Goal: Task Accomplishment & Management: Use online tool/utility

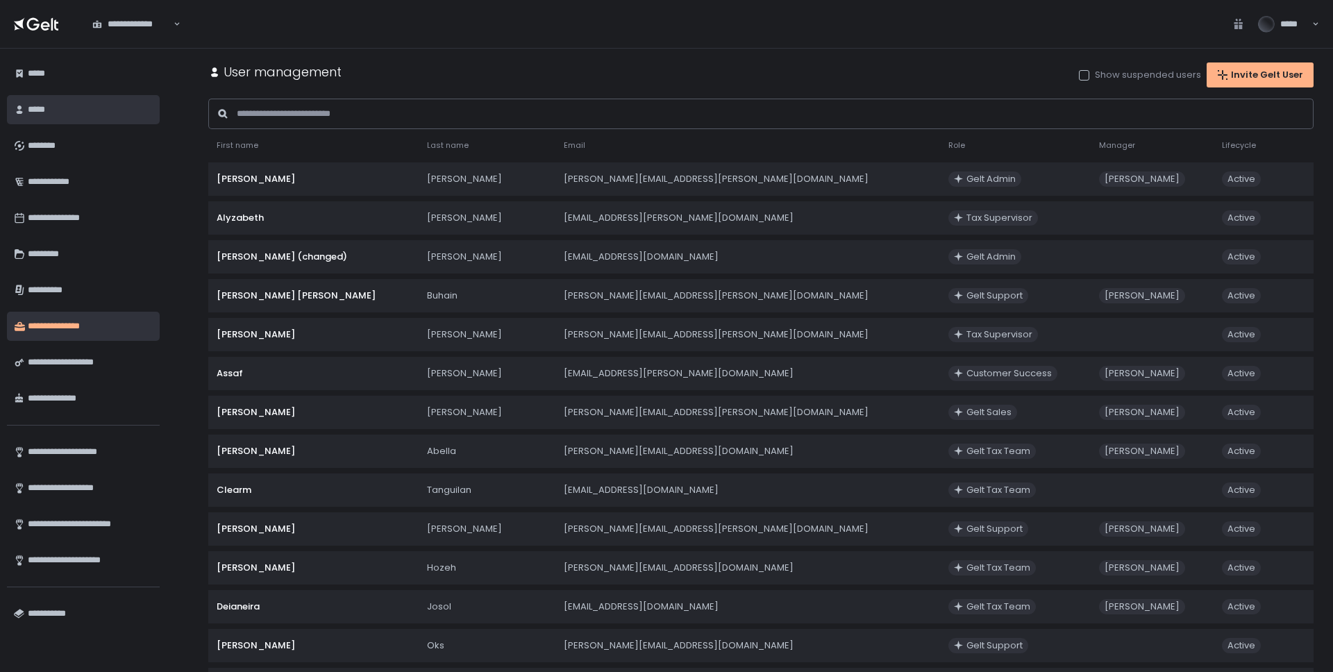
click at [44, 115] on div "*****" at bounding box center [90, 110] width 125 height 24
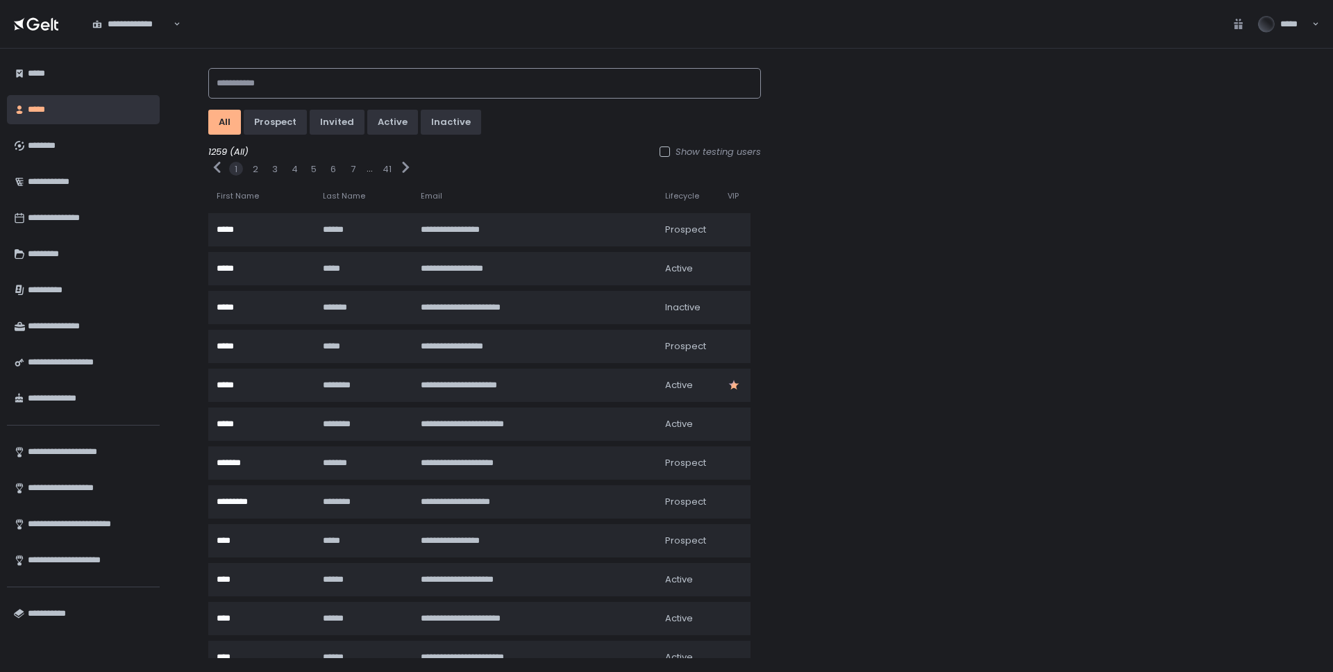
click at [424, 85] on input at bounding box center [484, 83] width 553 height 31
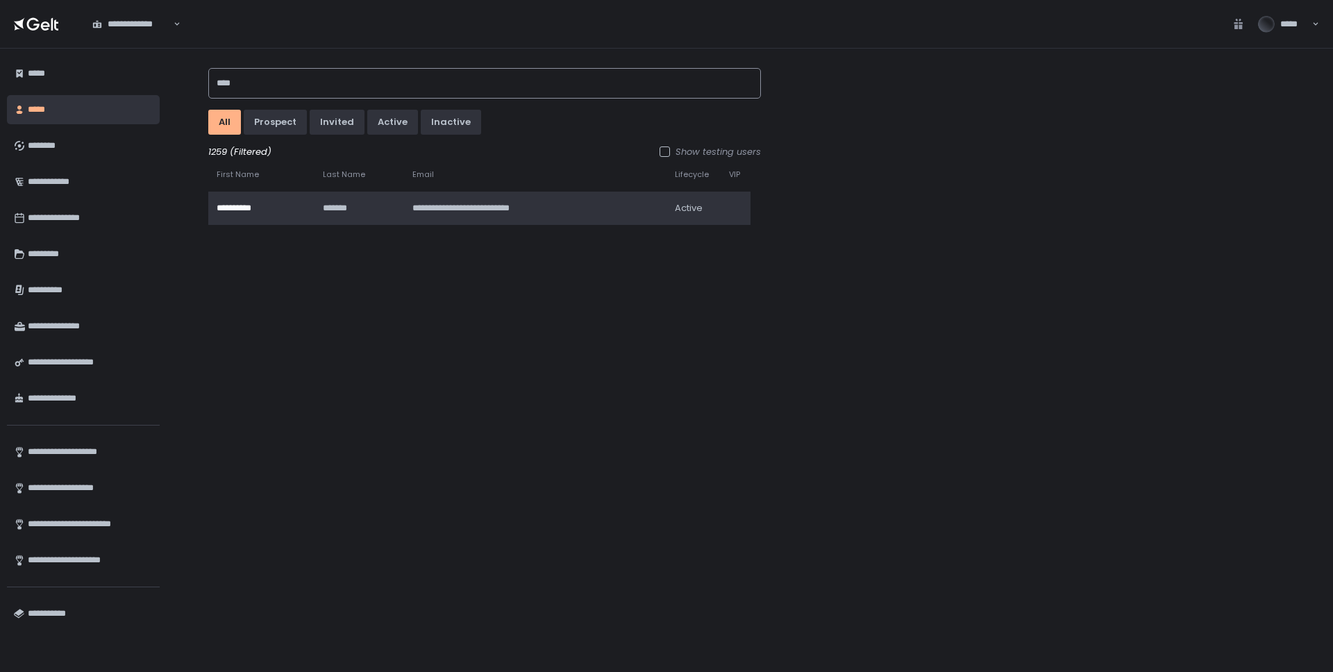
type input "****"
click at [569, 199] on td "**********" at bounding box center [535, 208] width 262 height 33
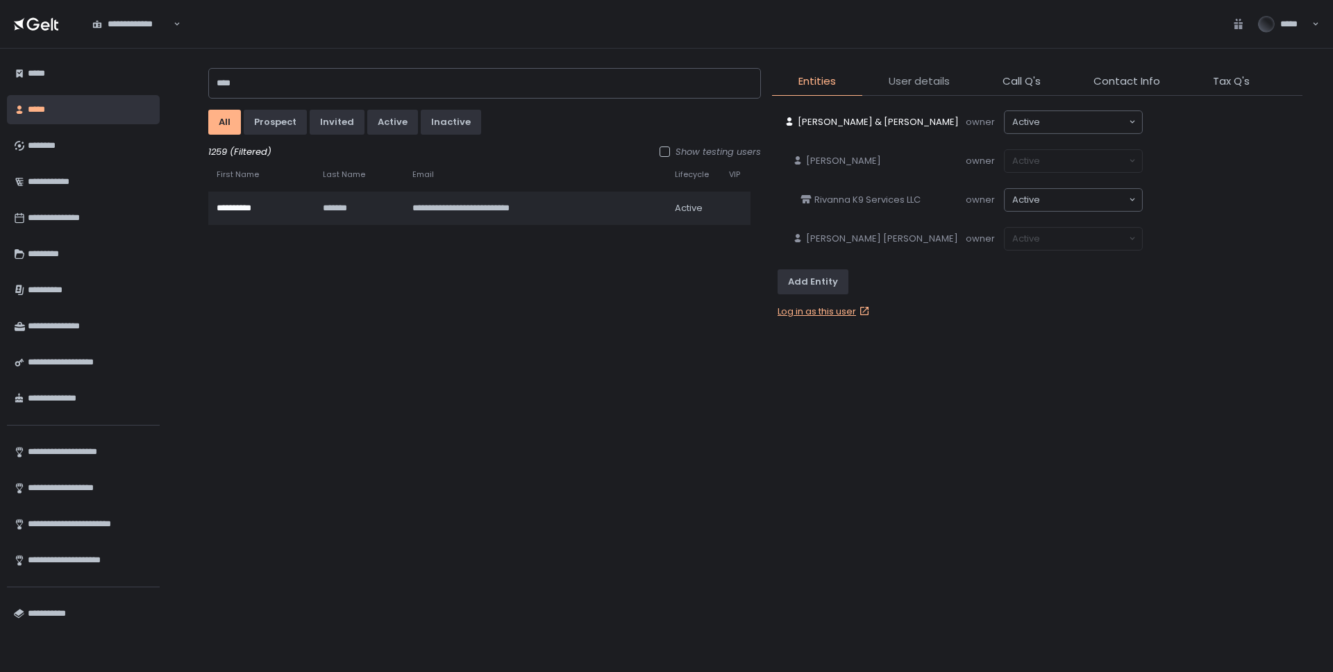
click at [911, 83] on span "User details" at bounding box center [919, 82] width 61 height 16
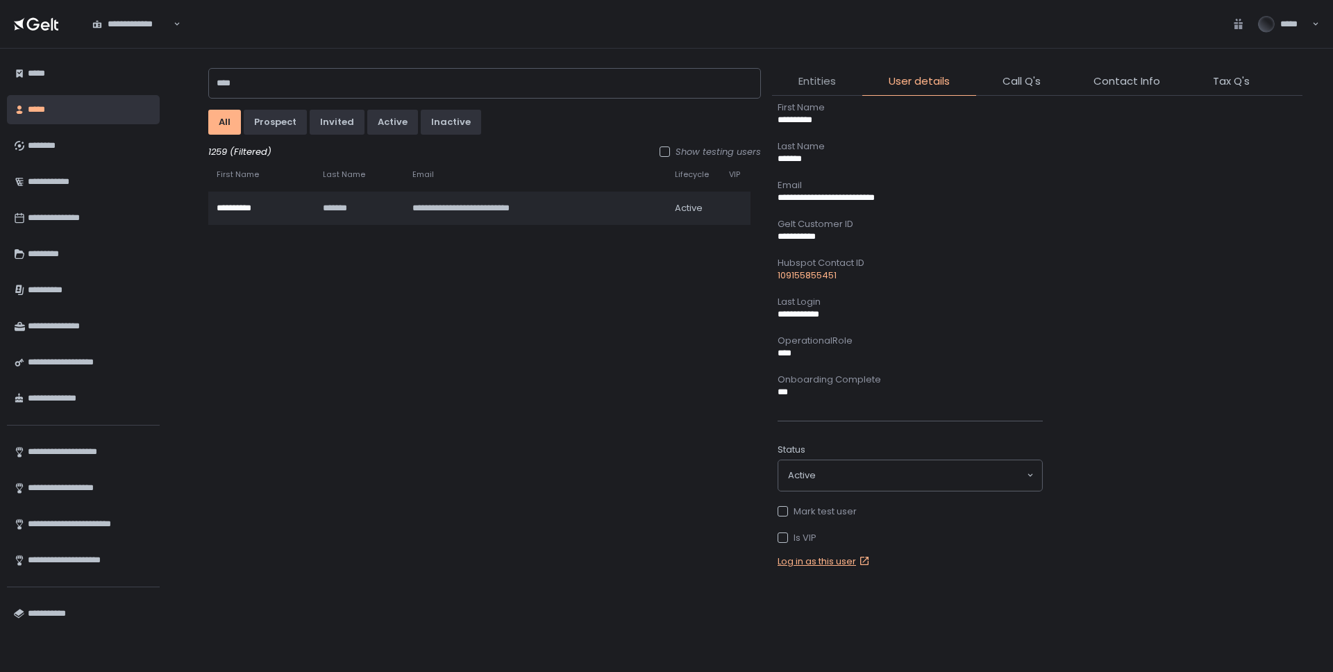
click at [830, 88] on span "Entities" at bounding box center [816, 82] width 37 height 16
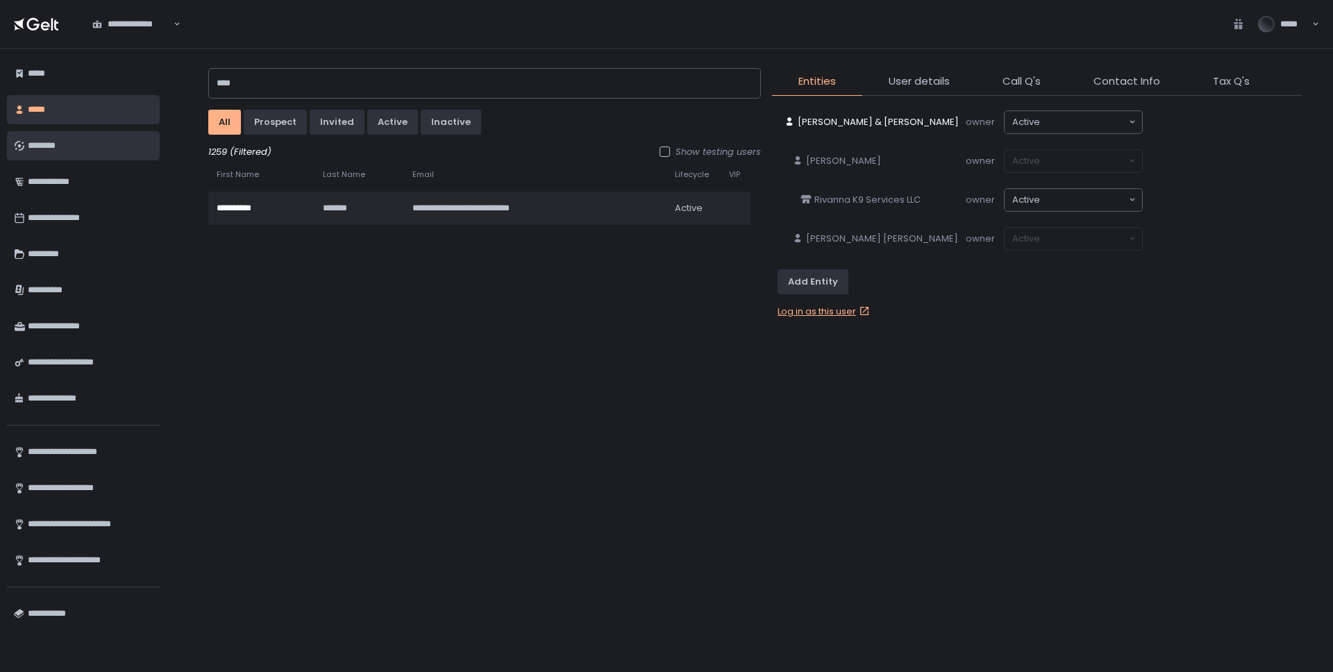
click at [33, 142] on div "********" at bounding box center [90, 146] width 125 height 24
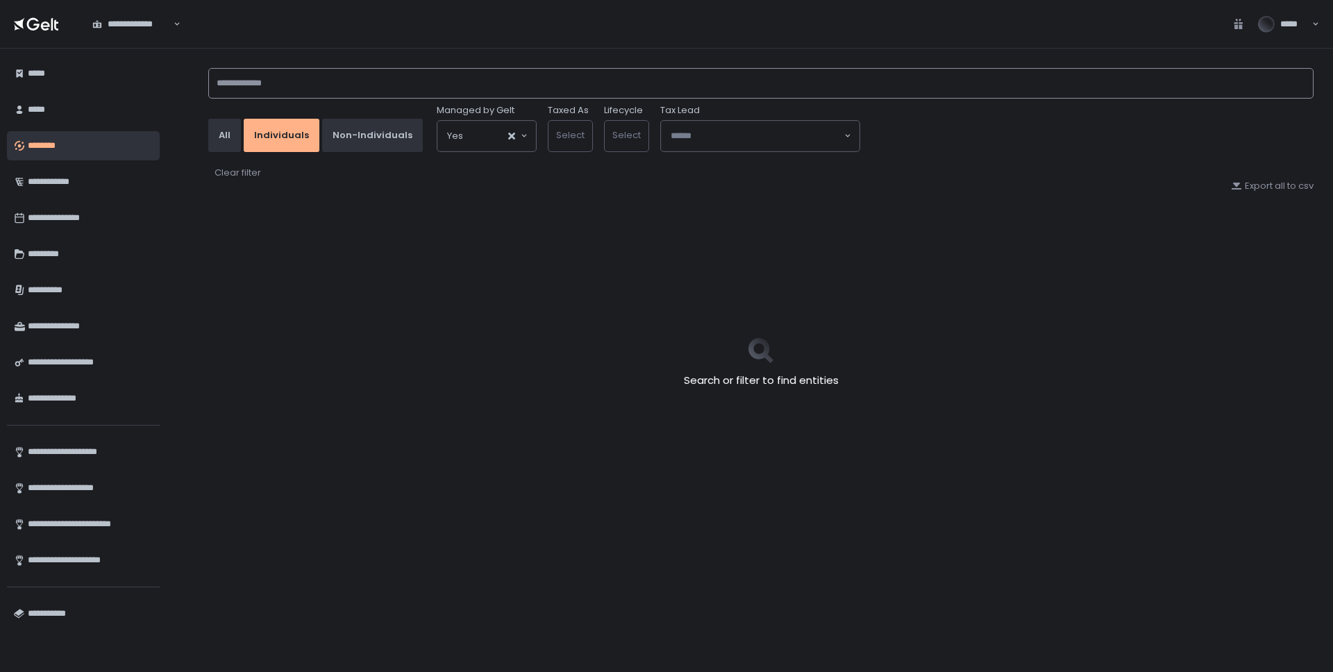
click at [312, 83] on input at bounding box center [760, 83] width 1105 height 31
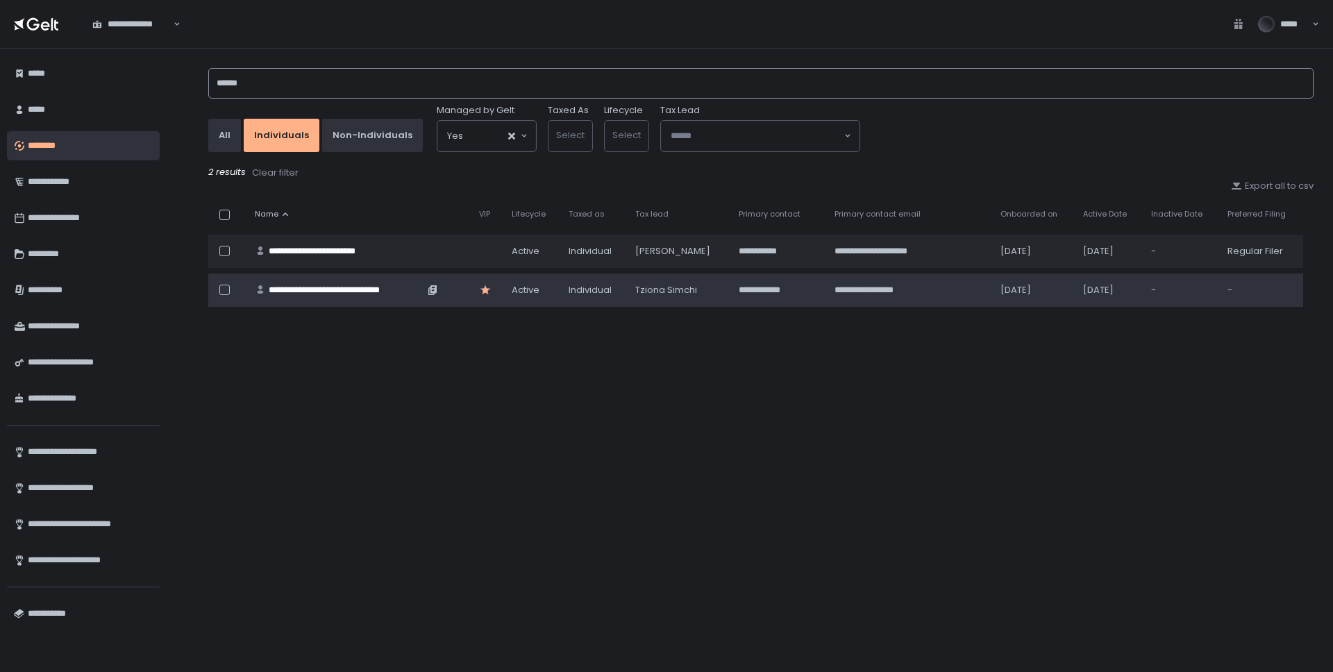
type input "******"
click at [335, 282] on td "**********" at bounding box center [358, 290] width 224 height 33
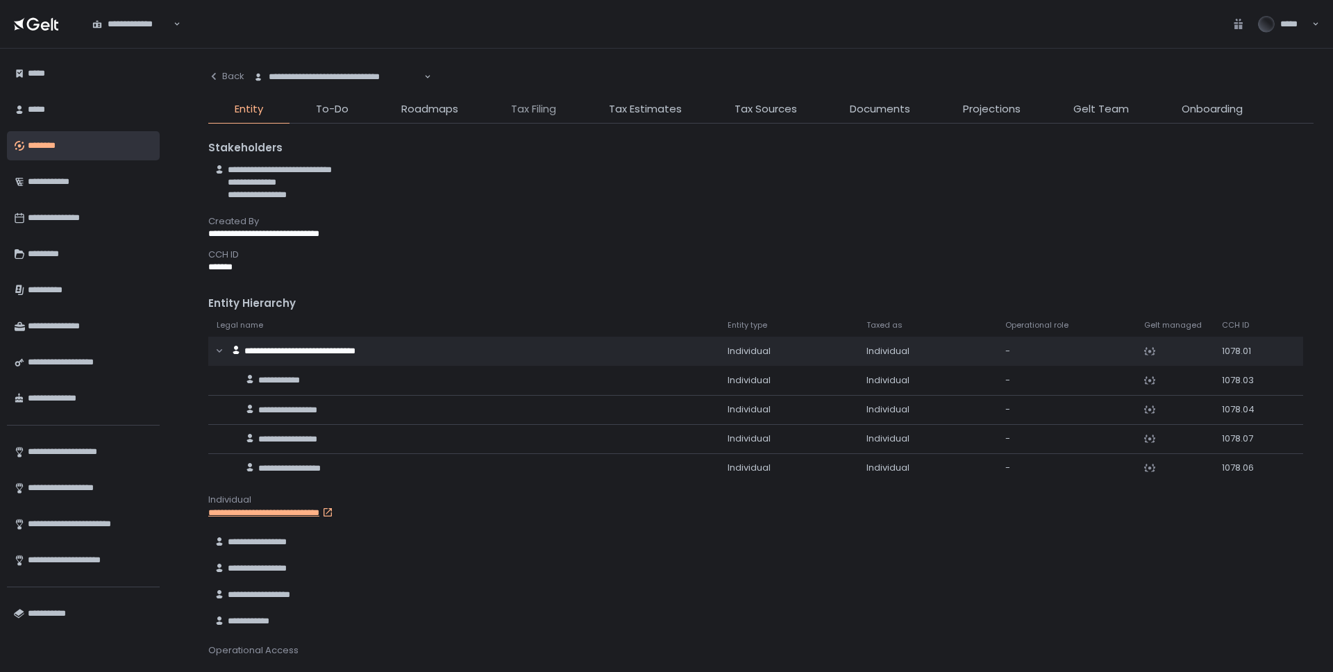
click at [548, 113] on span "Tax Filing" at bounding box center [533, 109] width 45 height 16
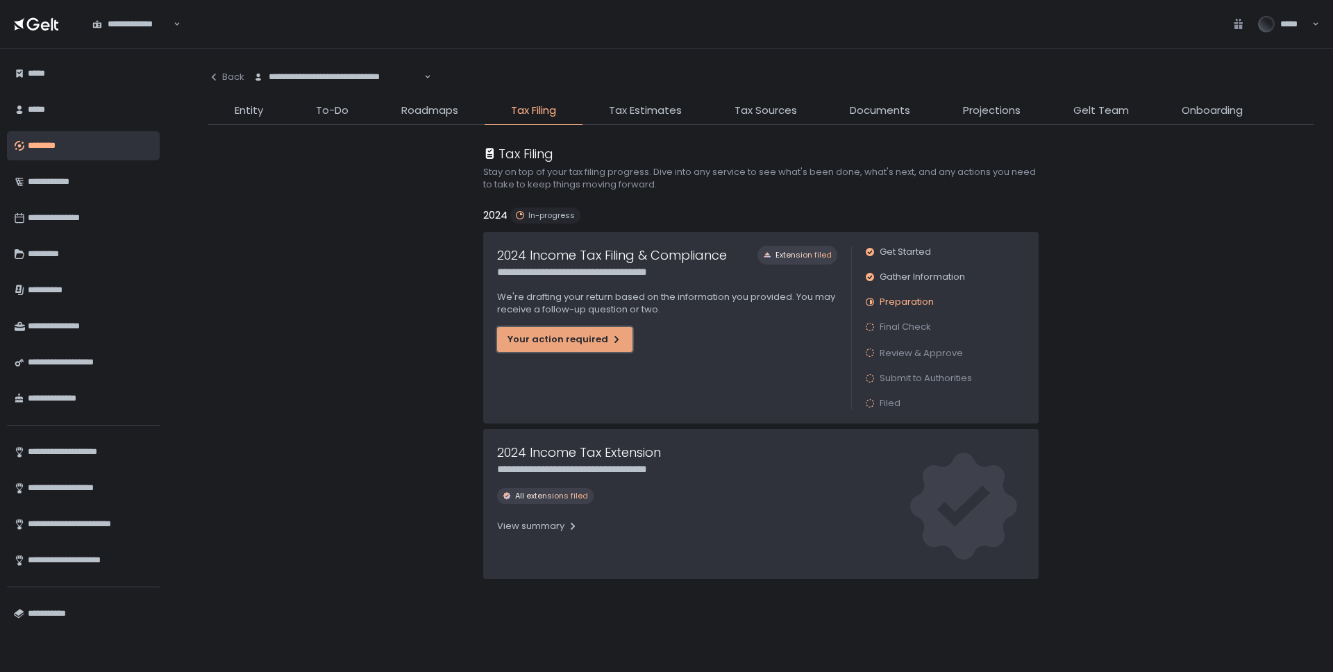
click at [550, 339] on div "Your action required" at bounding box center [565, 339] width 115 height 12
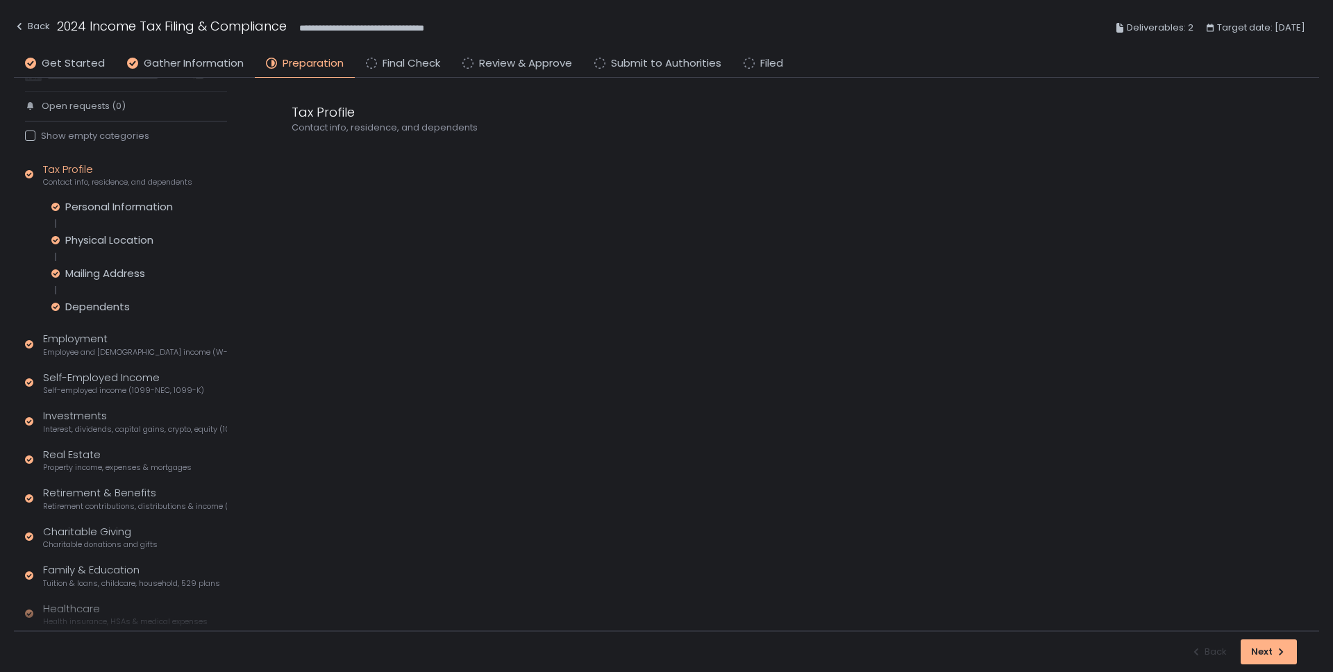
scroll to position [207, 0]
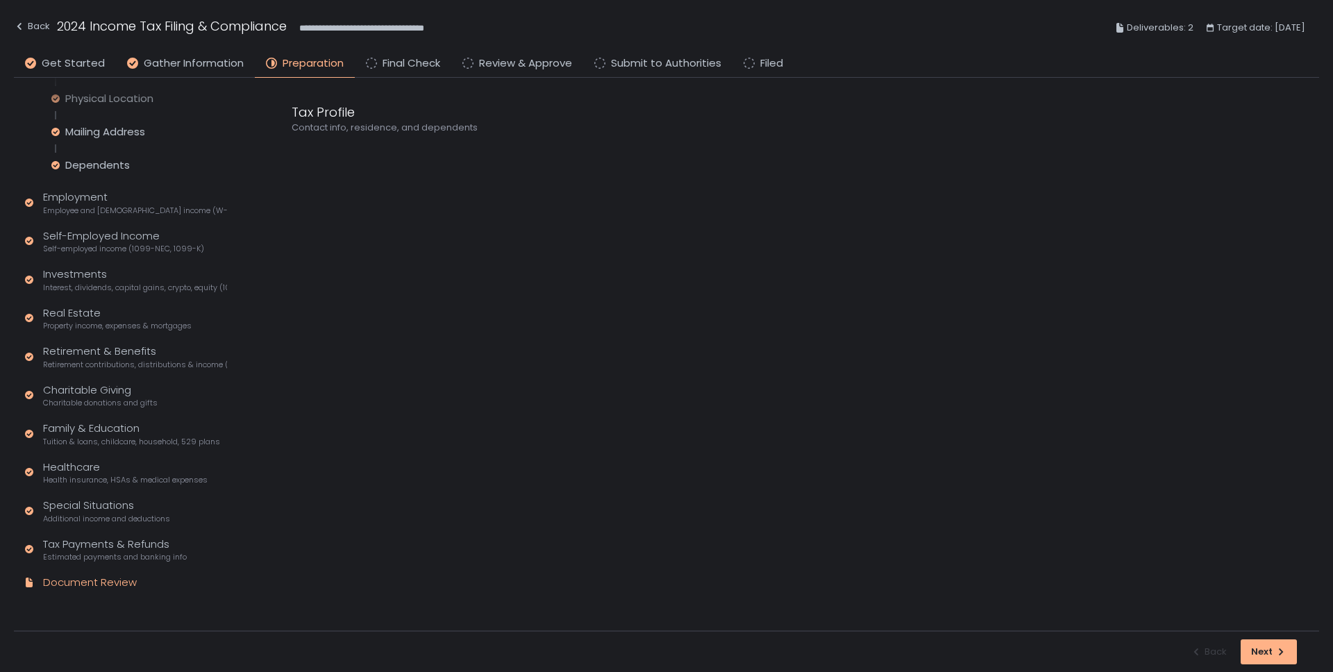
click at [74, 582] on div "Document Review" at bounding box center [90, 583] width 94 height 16
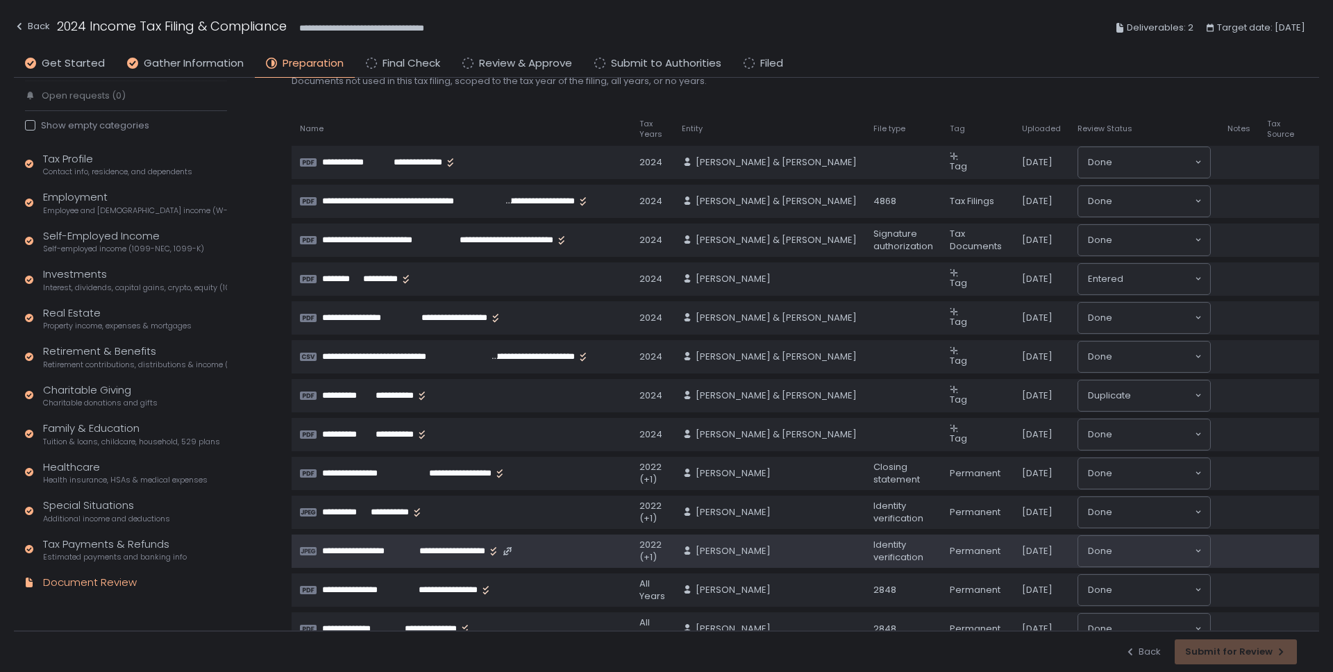
scroll to position [92, 0]
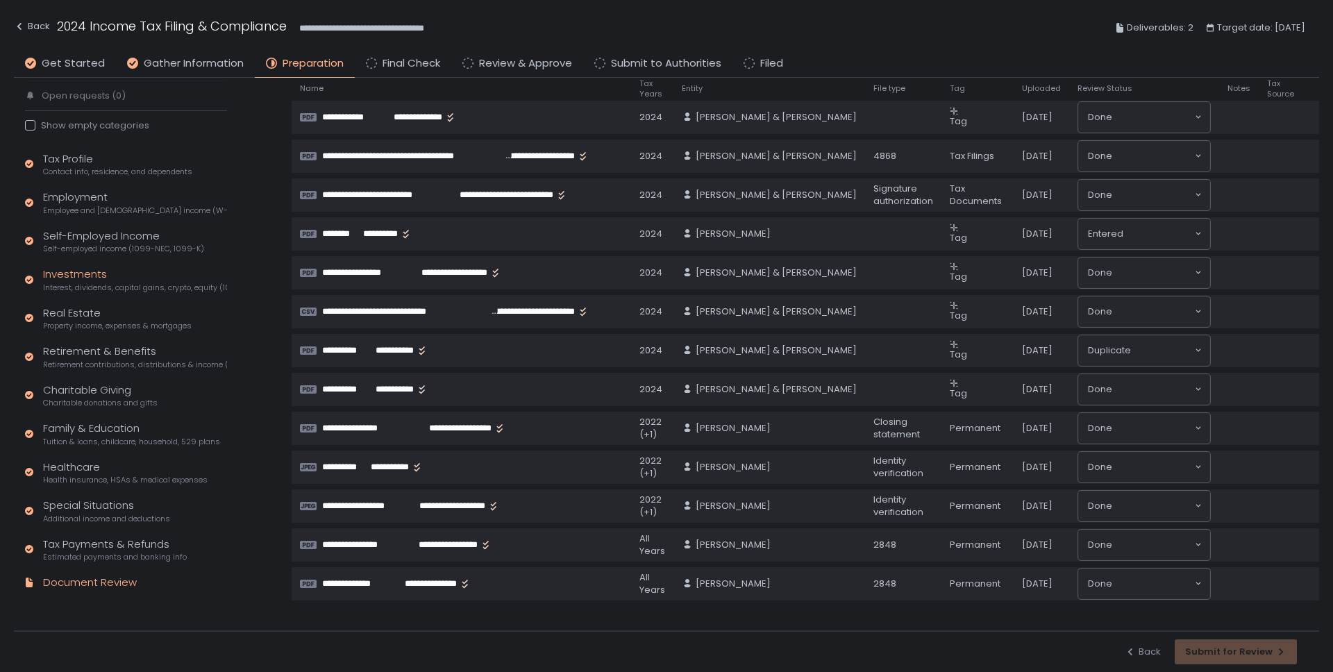
click at [53, 273] on div "Investments Interest, dividends, capital gains, crypto, equity (1099s, K-1s)" at bounding box center [135, 280] width 184 height 26
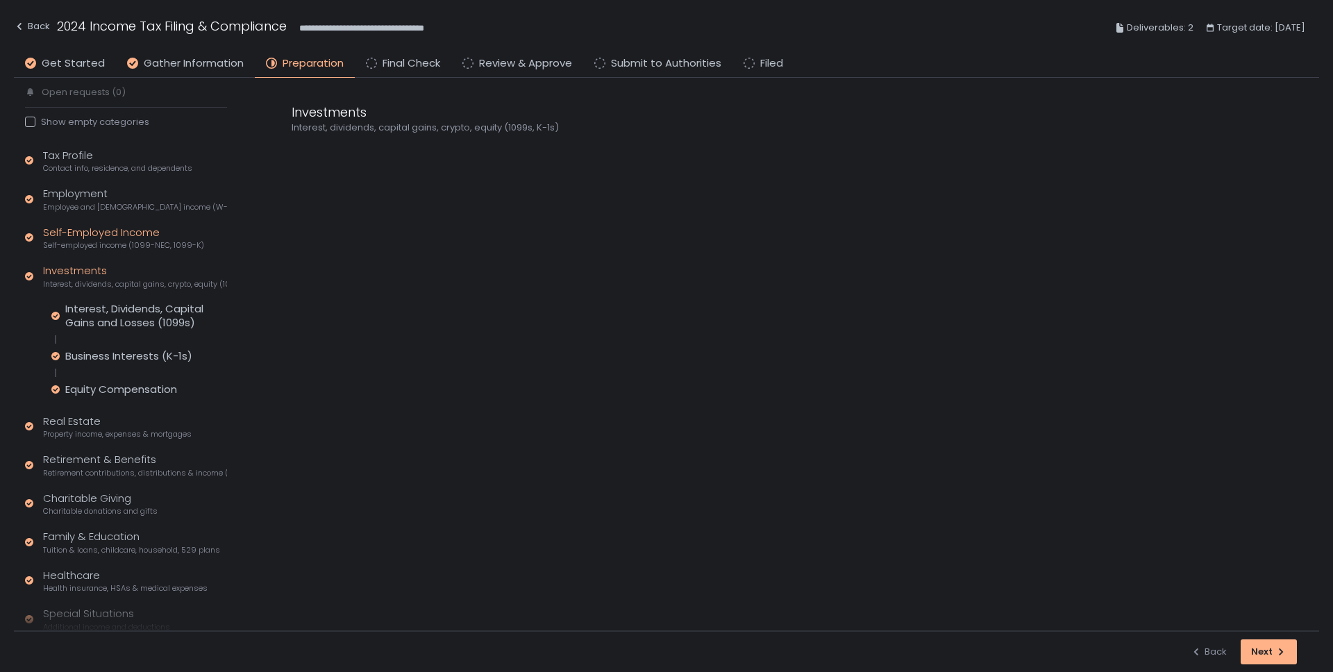
click at [76, 239] on div "Self-Employed Income Self-employed income (1099-NEC, 1099-K)" at bounding box center [123, 238] width 161 height 26
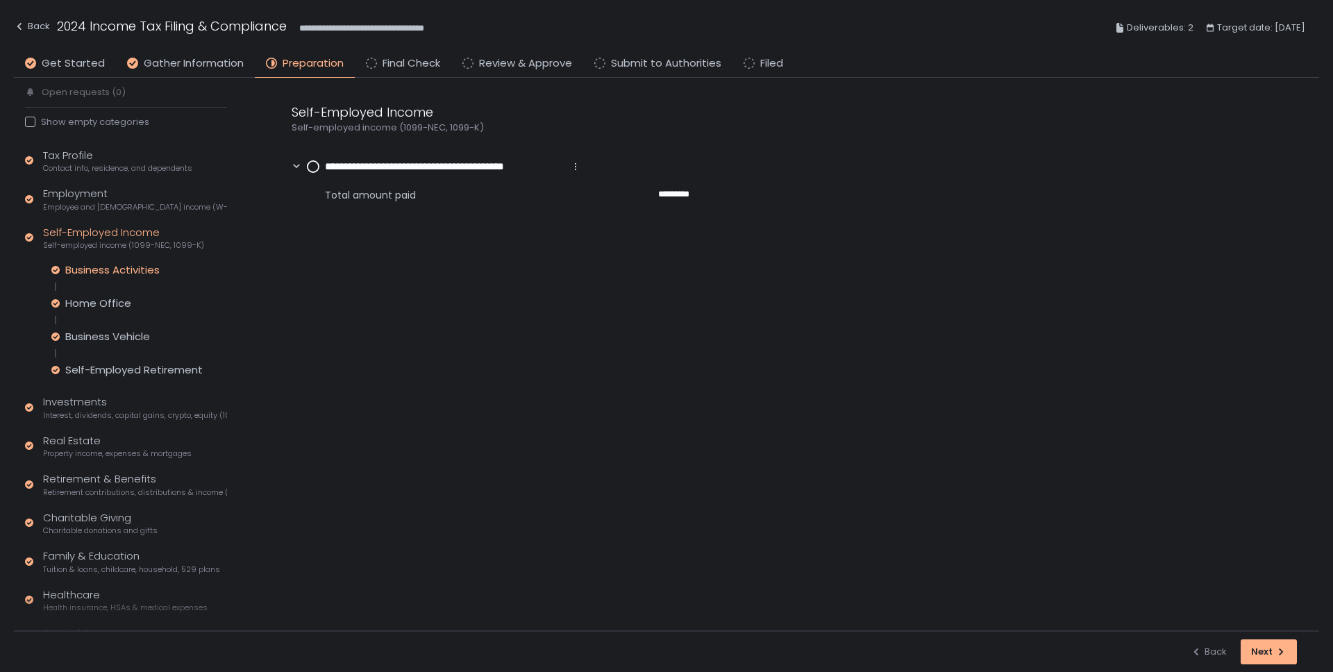
click at [91, 267] on div "Business Activities" at bounding box center [112, 270] width 94 height 14
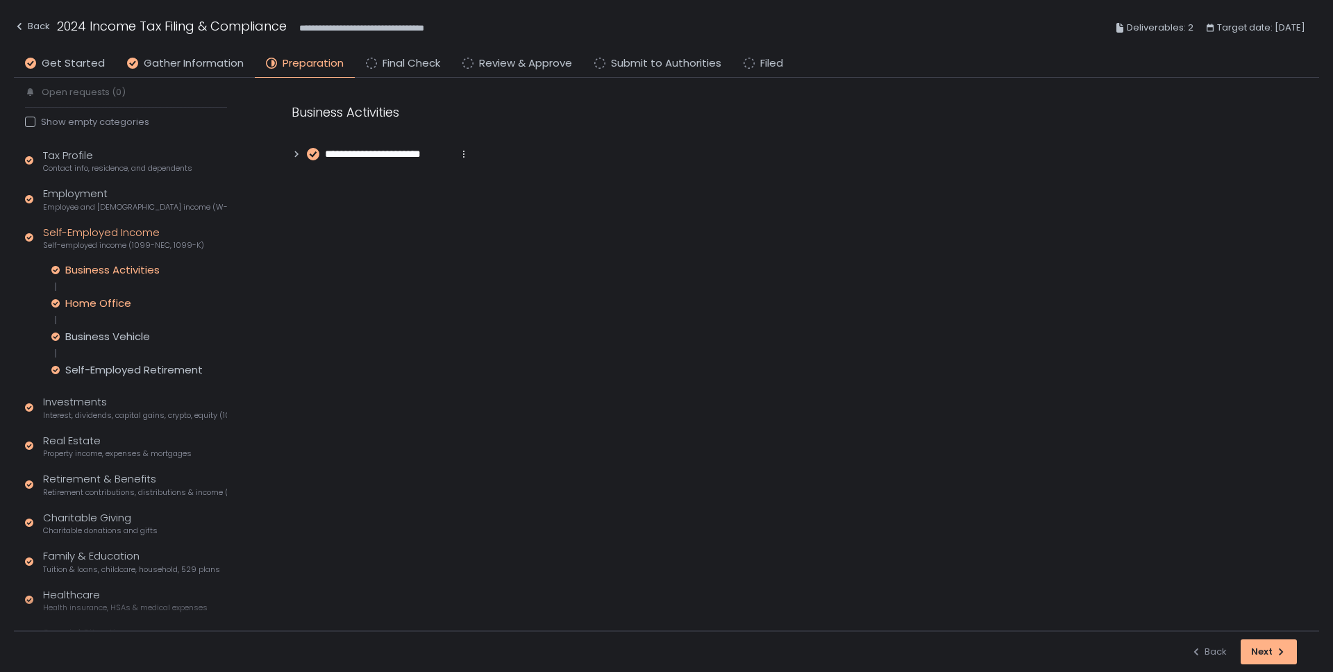
click at [89, 298] on div "Home Office" at bounding box center [98, 303] width 66 height 14
click at [92, 332] on div "Business Vehicle" at bounding box center [107, 337] width 85 height 14
click at [97, 373] on div "Self-Employed Retirement" at bounding box center [133, 370] width 137 height 14
click at [69, 222] on div "Tax Profile Contact info, residence, and dependents Employment Employee and [DE…" at bounding box center [126, 439] width 202 height 583
click at [68, 240] on span "Self-employed income (1099-NEC, 1099-K)" at bounding box center [123, 245] width 161 height 10
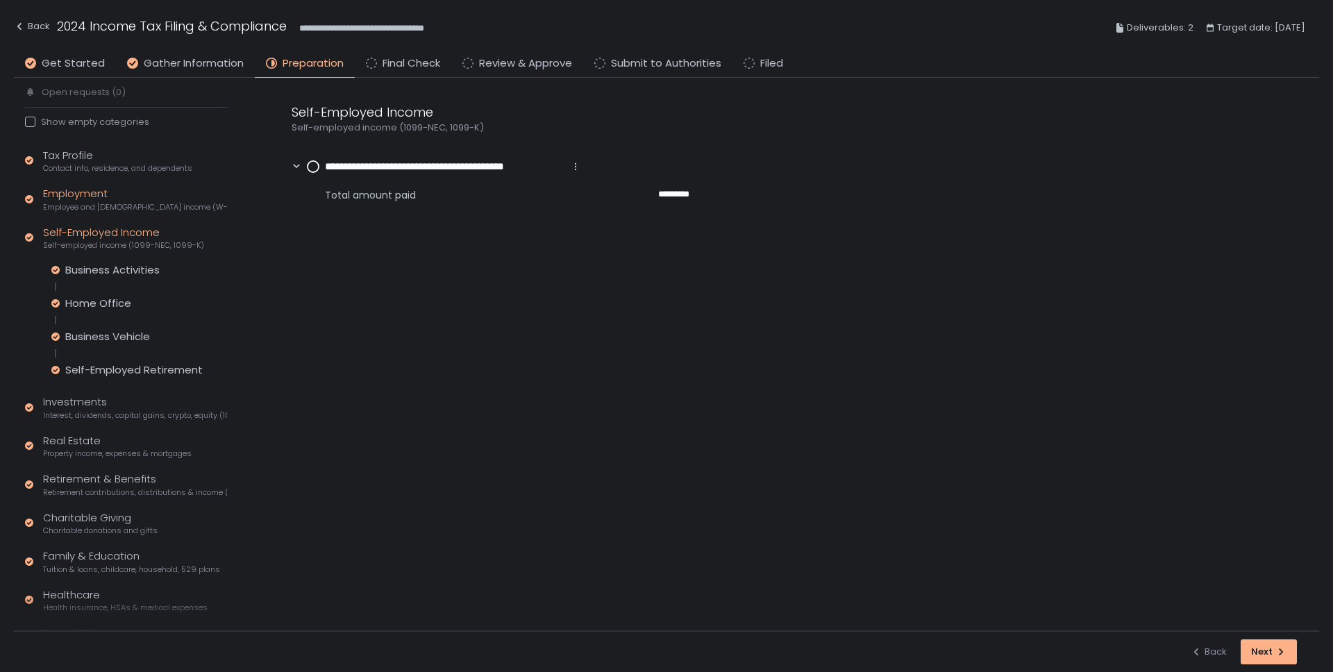
click at [69, 192] on div "Employment Employee and [DEMOGRAPHIC_DATA] income (W-2s)" at bounding box center [135, 199] width 184 height 26
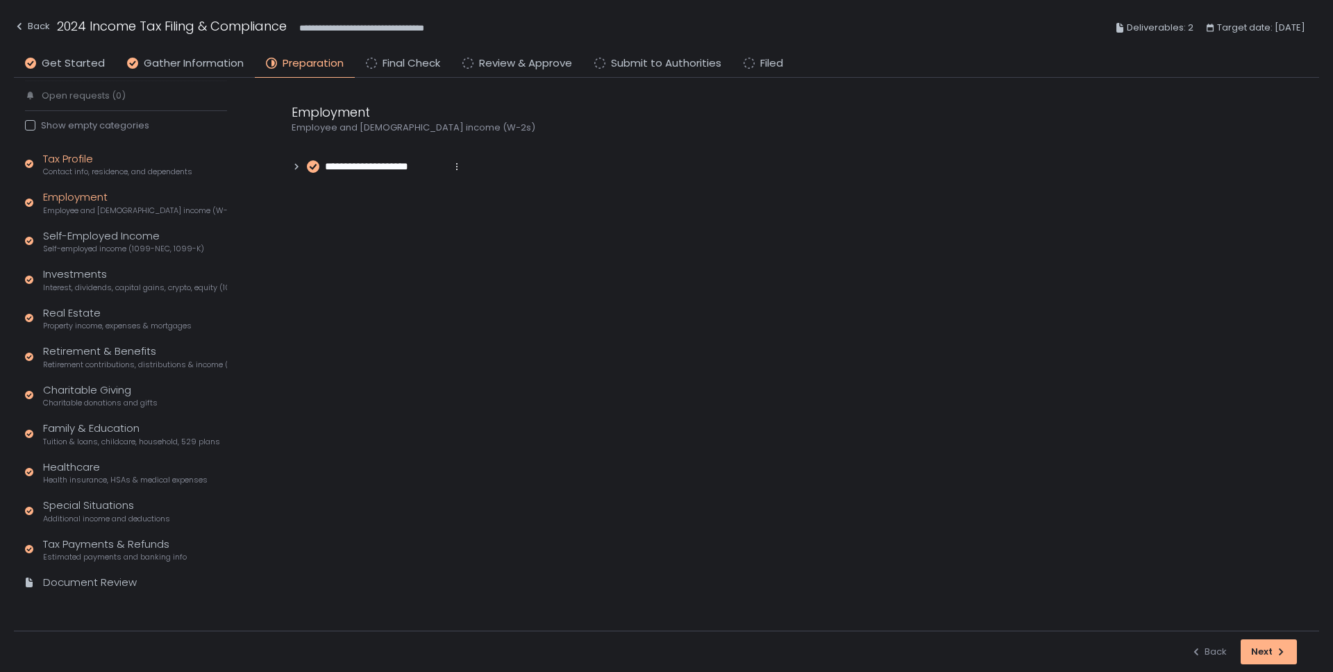
click at [69, 156] on div "Tax Profile Contact info, residence, and dependents" at bounding box center [117, 164] width 149 height 26
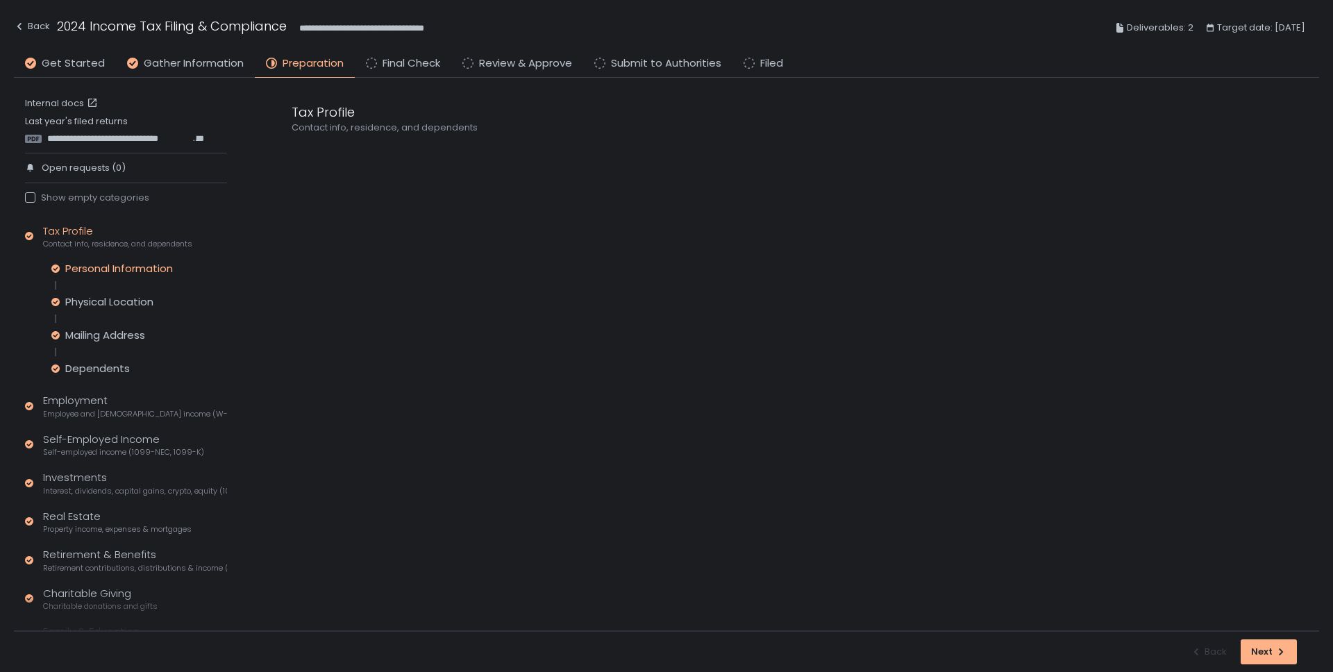
click at [78, 264] on div "Personal Information" at bounding box center [119, 269] width 108 height 14
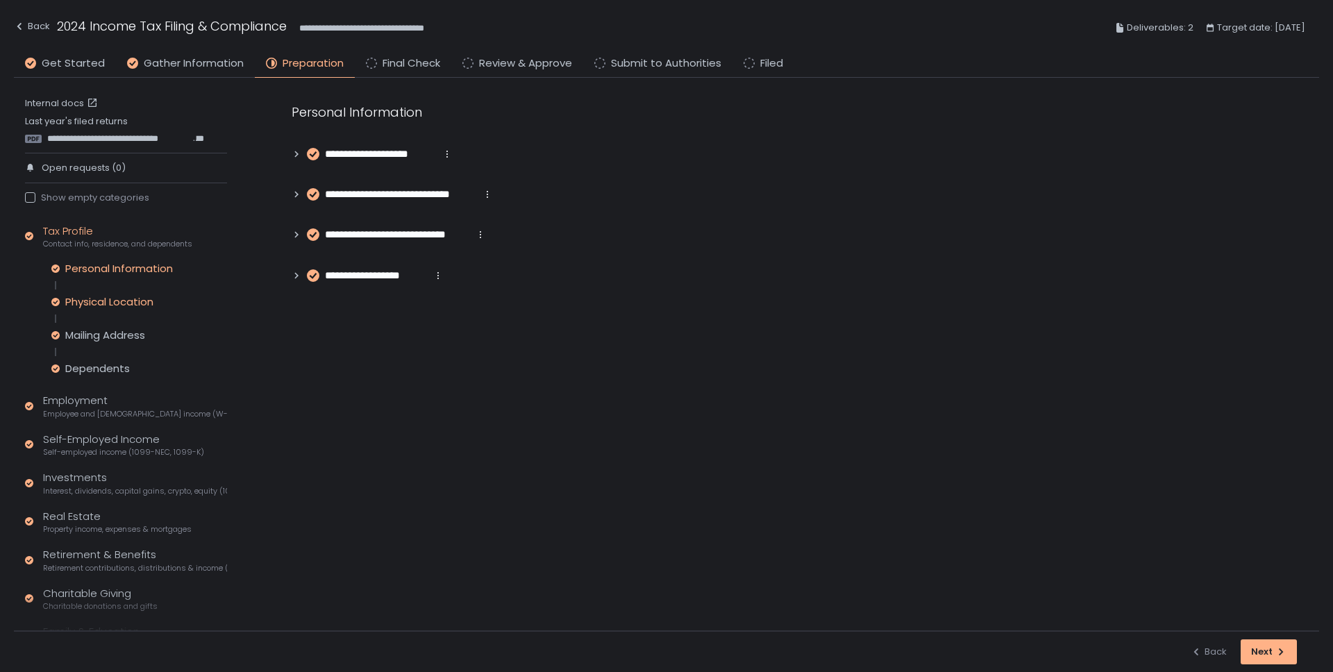
click at [79, 303] on div "Physical Location" at bounding box center [109, 302] width 88 height 14
click at [89, 339] on div "Mailing Address" at bounding box center [105, 335] width 80 height 14
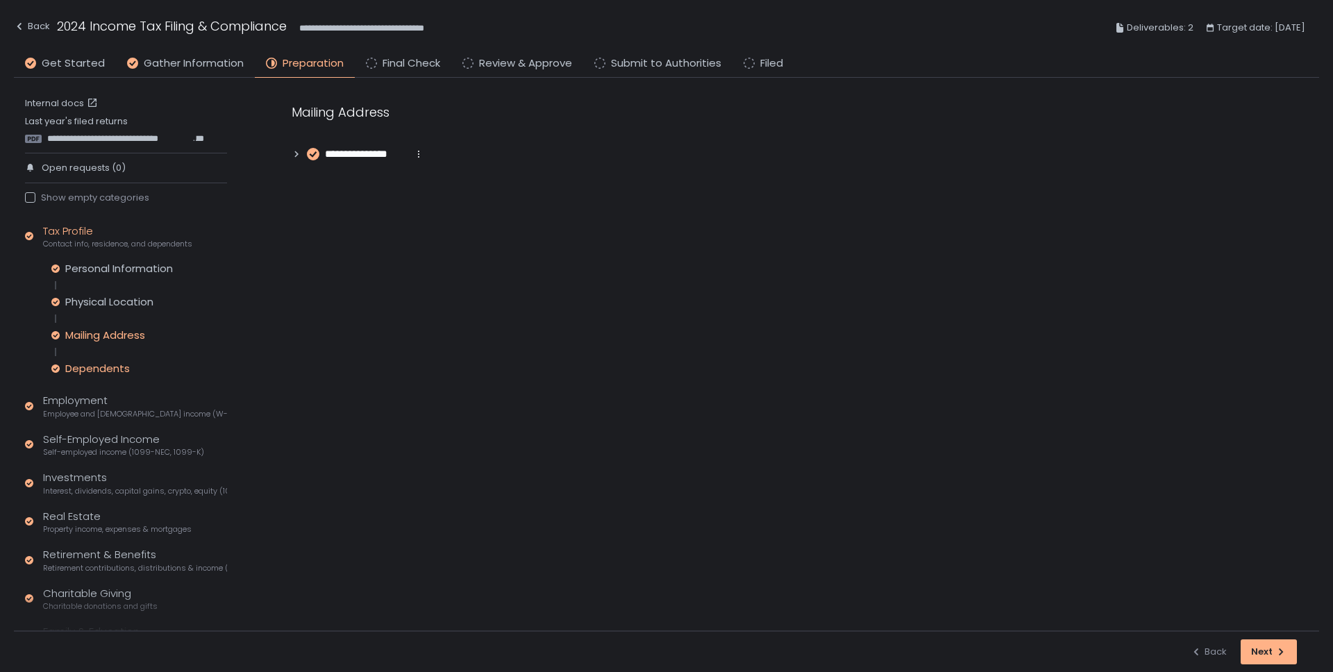
click at [89, 367] on div "Dependents" at bounding box center [97, 369] width 65 height 14
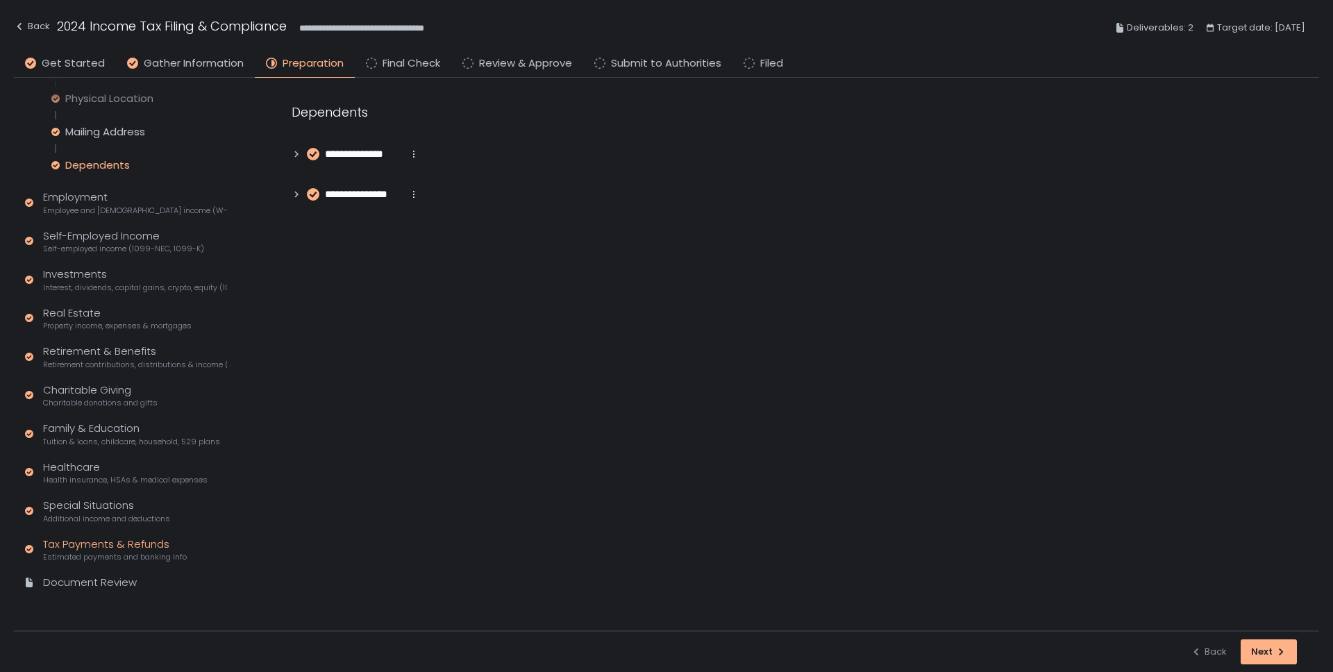
click at [65, 544] on div "Tax Payments & Refunds Estimated payments and banking info" at bounding box center [115, 550] width 144 height 26
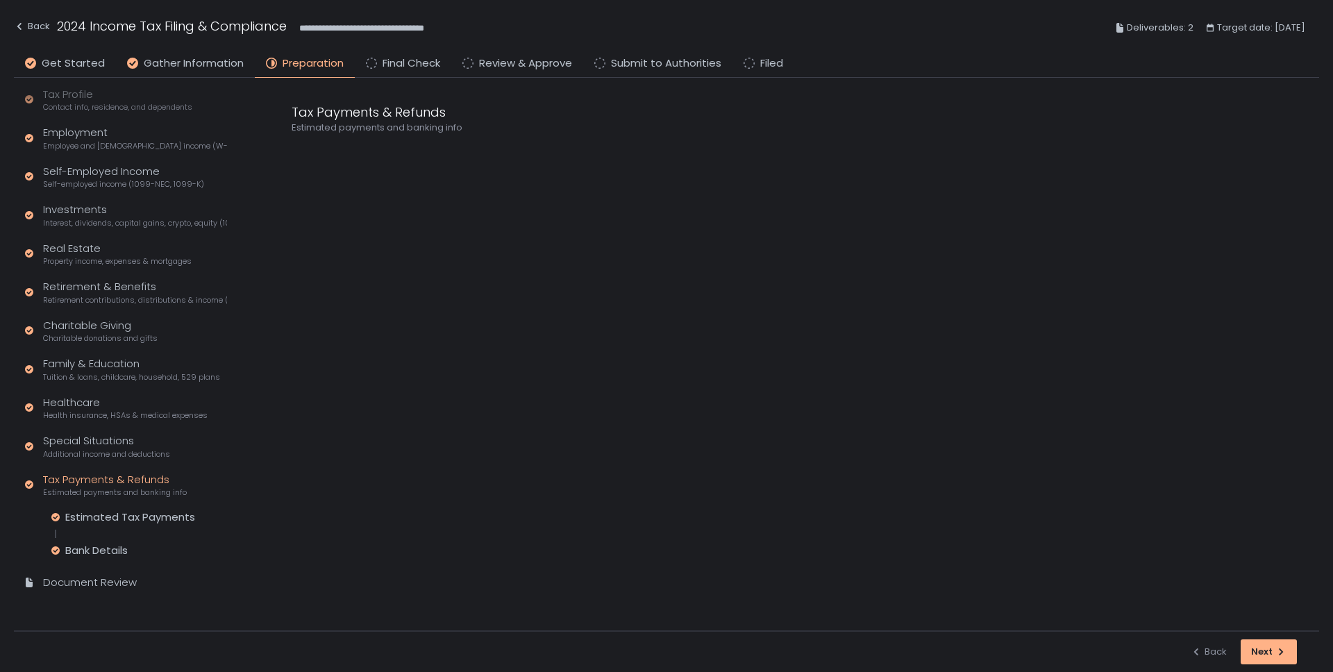
scroll to position [76, 0]
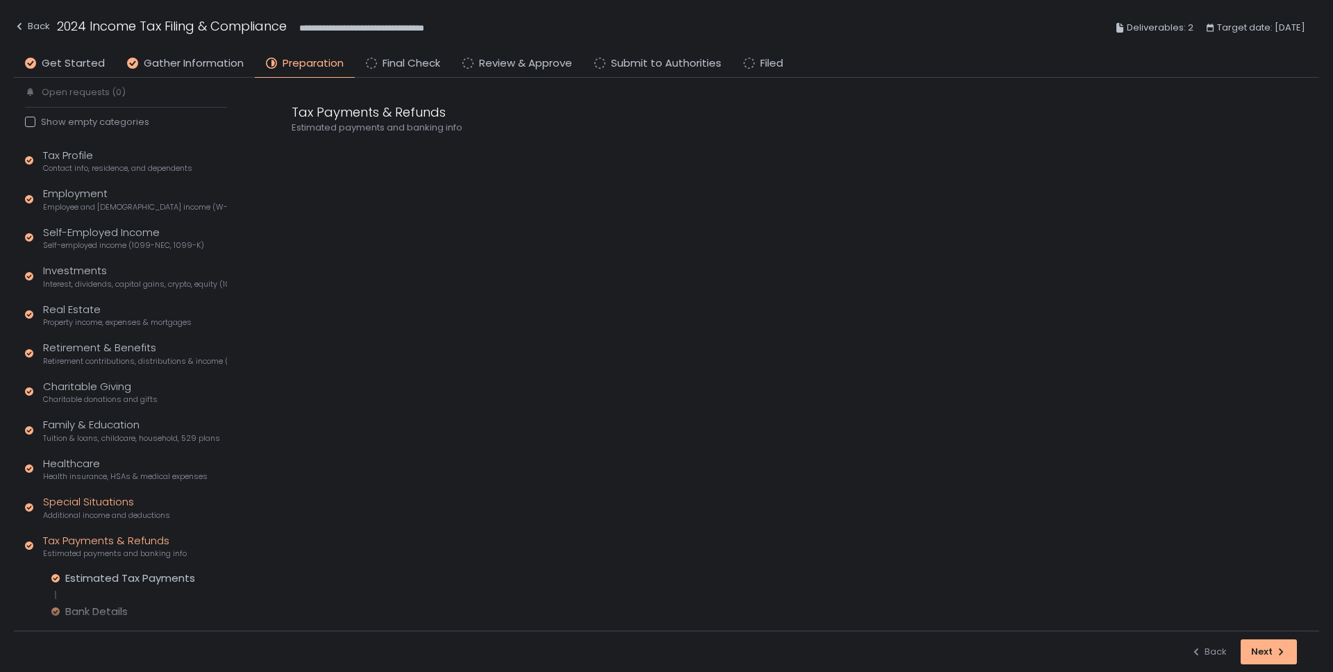
click at [64, 502] on div "Special Situations Additional income and deductions" at bounding box center [106, 507] width 127 height 26
click at [61, 464] on div "Healthcare Health insurance, HSAs & medical expenses" at bounding box center [125, 469] width 165 height 26
click at [78, 501] on div "Health Insurance" at bounding box center [108, 501] width 87 height 14
click at [76, 425] on div "Family & Education Tuition & loans, childcare, household, 529 plans" at bounding box center [131, 430] width 177 height 26
click at [82, 467] on div "Dependent Care" at bounding box center [108, 463] width 87 height 14
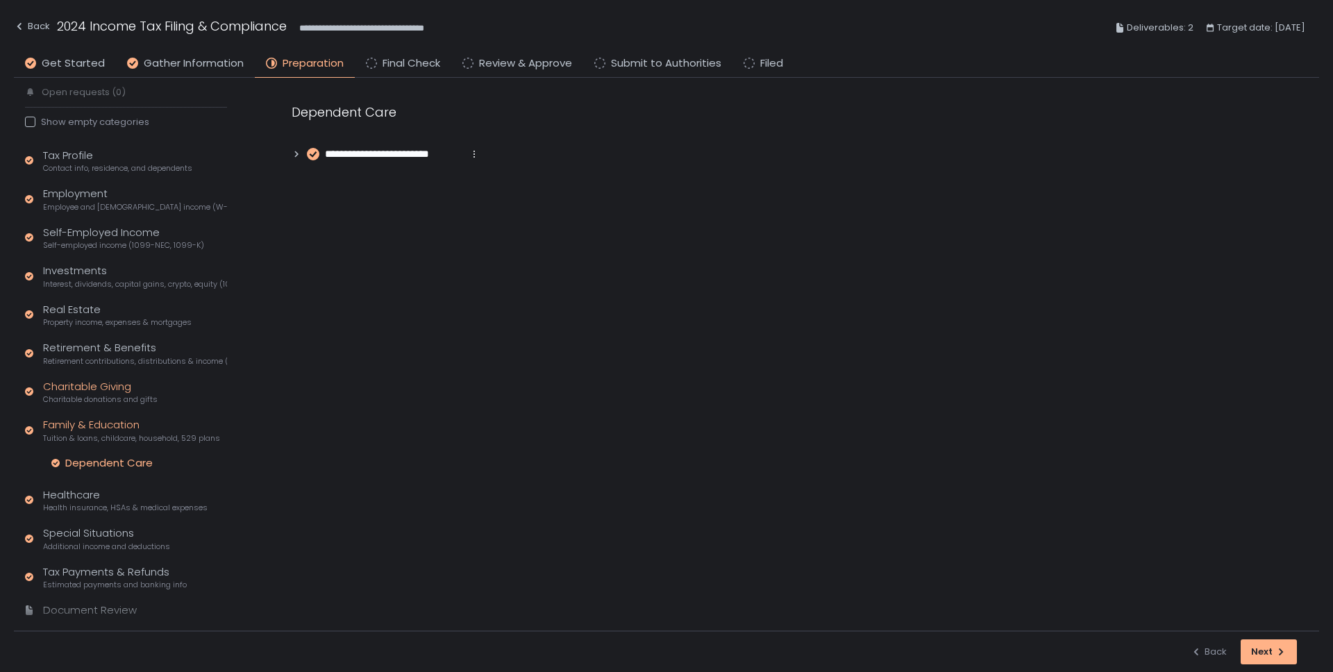
click at [78, 385] on div "Charitable Giving Charitable donations and gifts" at bounding box center [100, 392] width 115 height 26
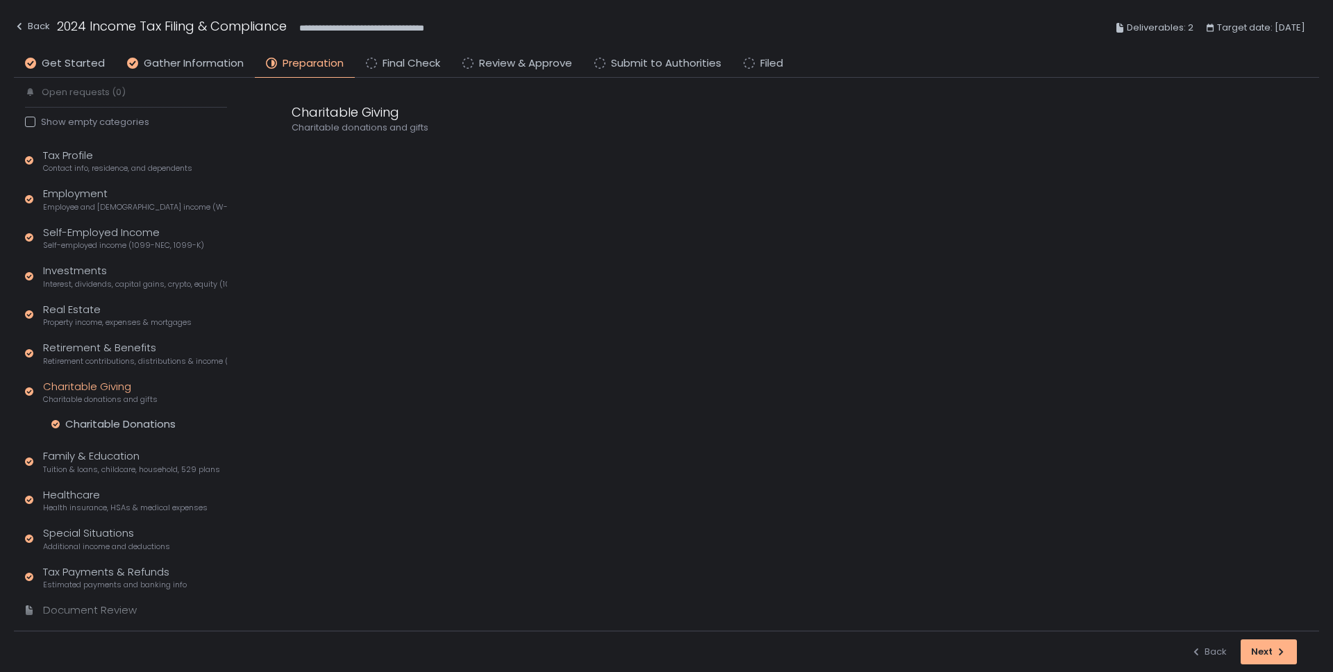
drag, startPoint x: 87, startPoint y: 423, endPoint x: 79, endPoint y: 405, distance: 19.9
click at [87, 423] on div "Charitable Donations" at bounding box center [120, 424] width 110 height 14
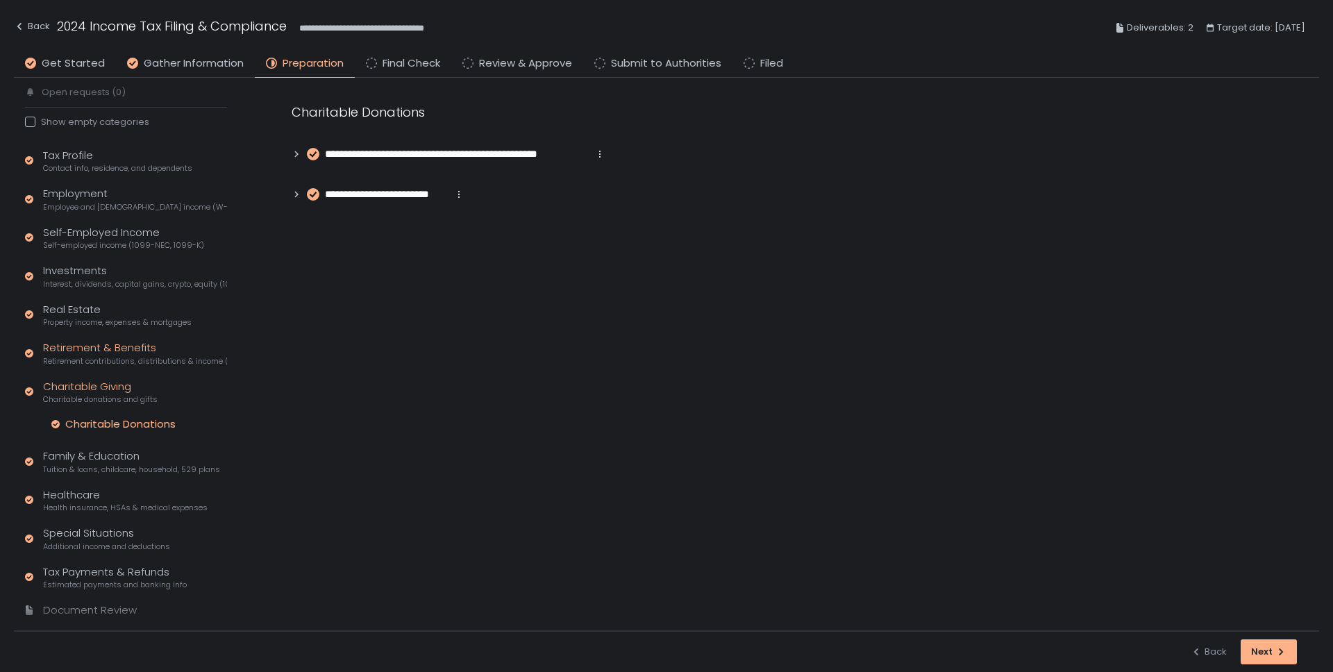
click at [77, 349] on div "Retirement & Benefits Retirement contributions, distributions & income (1099-R,…" at bounding box center [135, 353] width 184 height 26
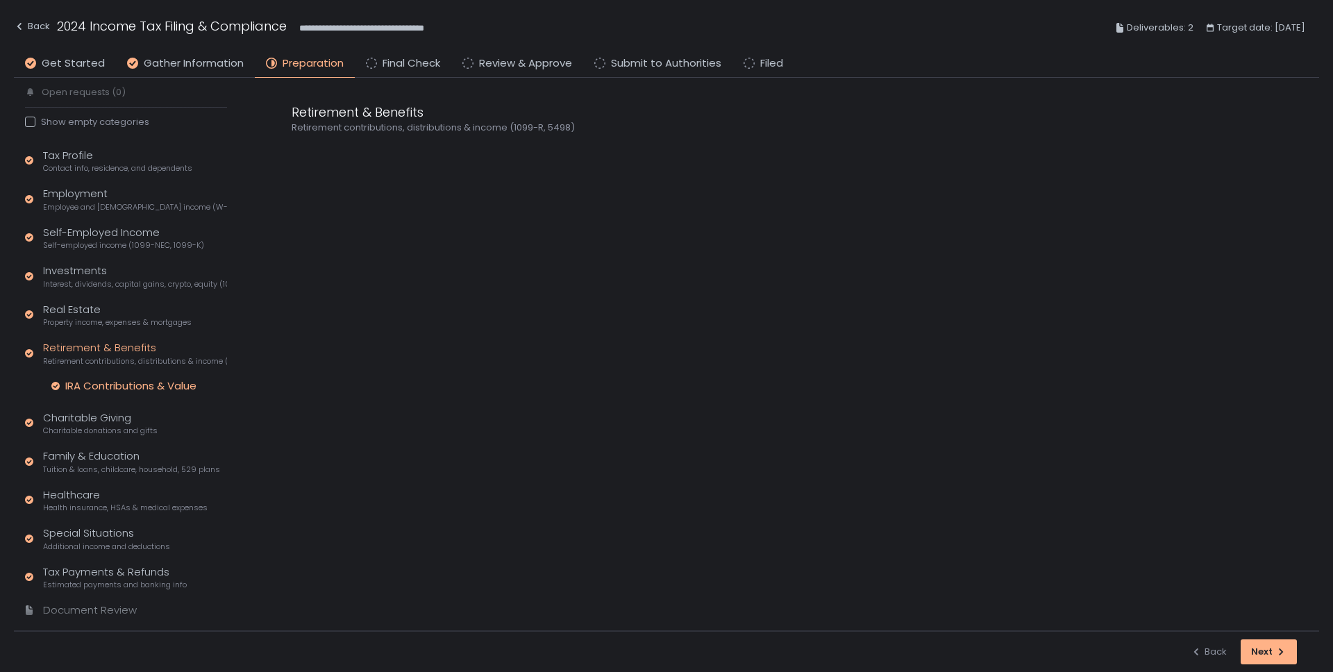
click at [86, 379] on div "IRA Contributions & Value" at bounding box center [130, 386] width 131 height 14
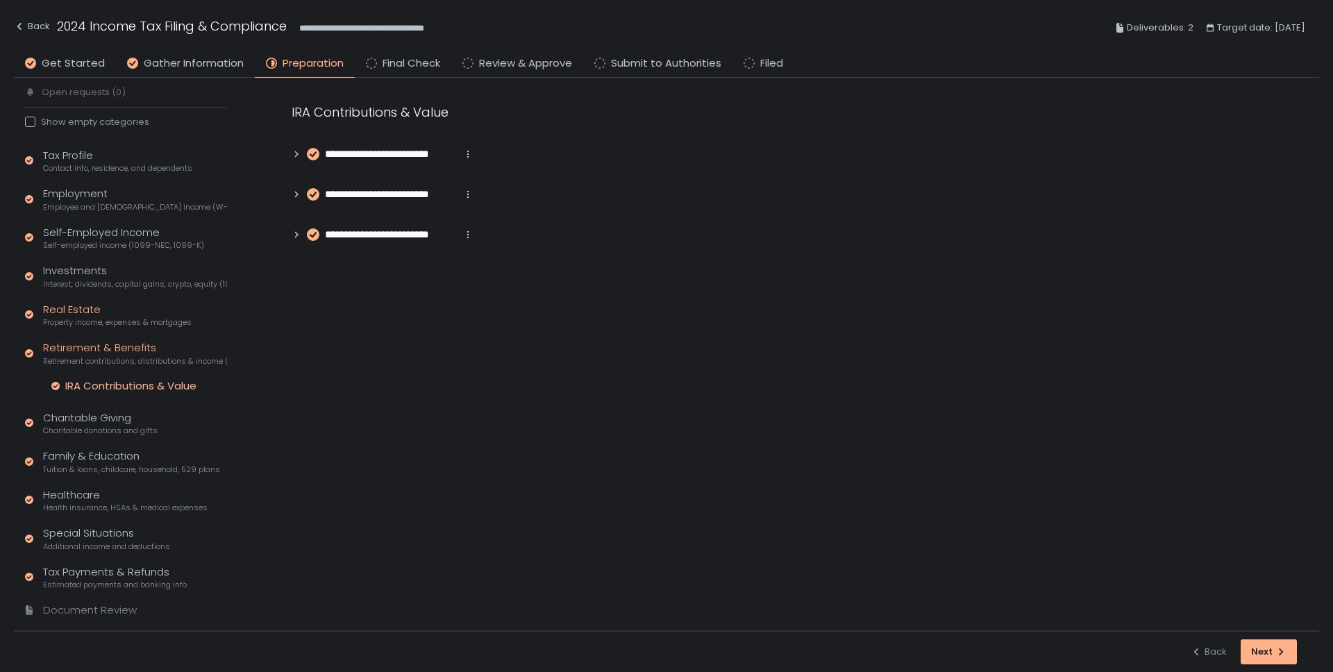
click at [71, 302] on div "Real Estate Property income, expenses & mortgages" at bounding box center [117, 315] width 149 height 26
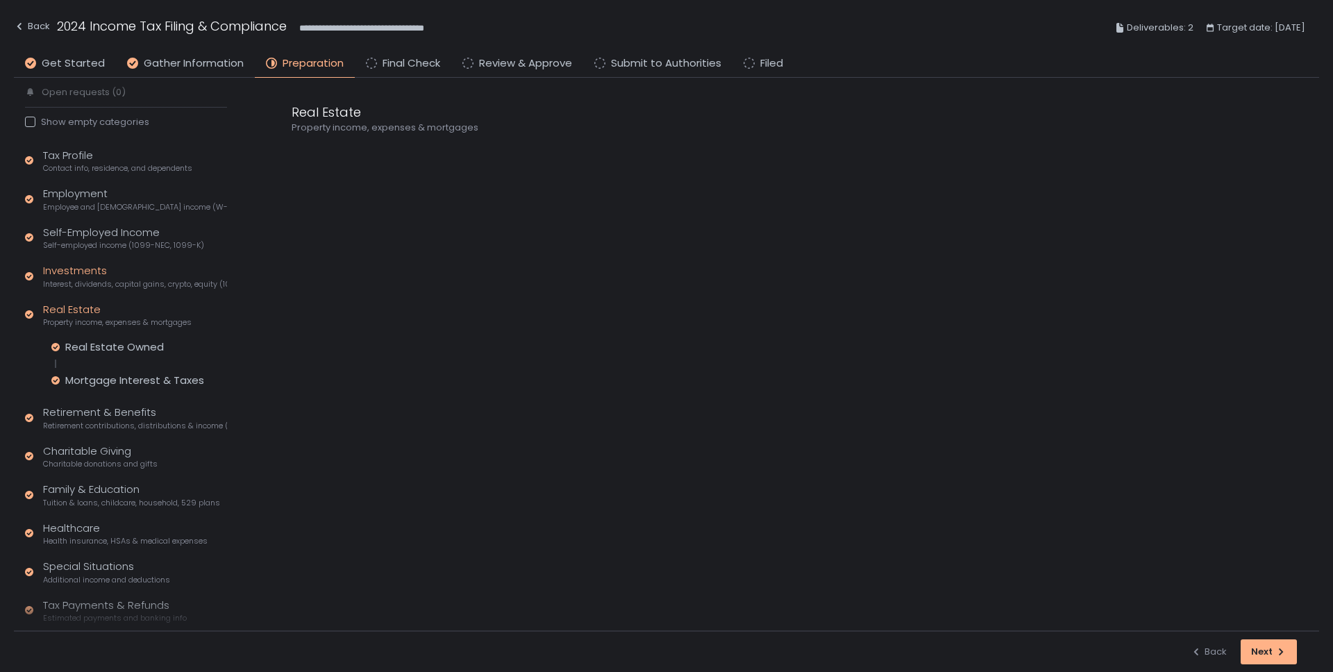
click at [62, 275] on div "Investments Interest, dividends, capital gains, crypto, equity (1099s, K-1s)" at bounding box center [135, 276] width 184 height 26
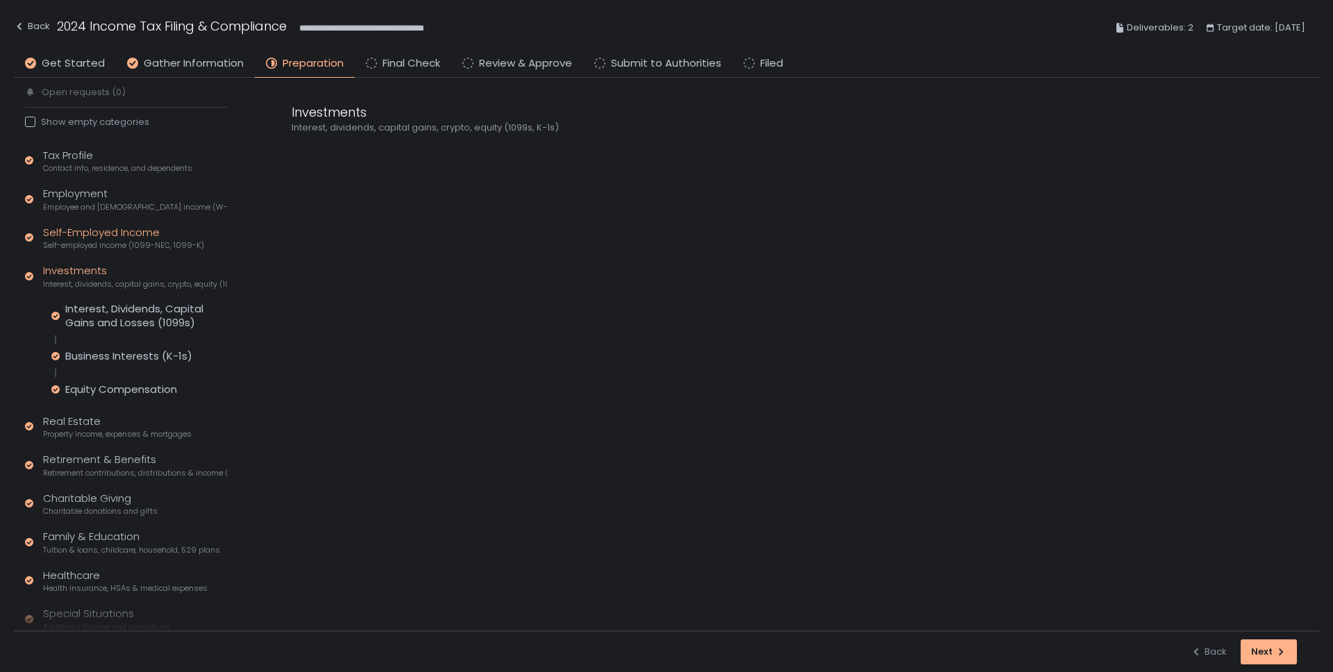
click at [79, 233] on div "Self-Employed Income Self-employed income (1099-NEC, 1099-K)" at bounding box center [123, 238] width 161 height 26
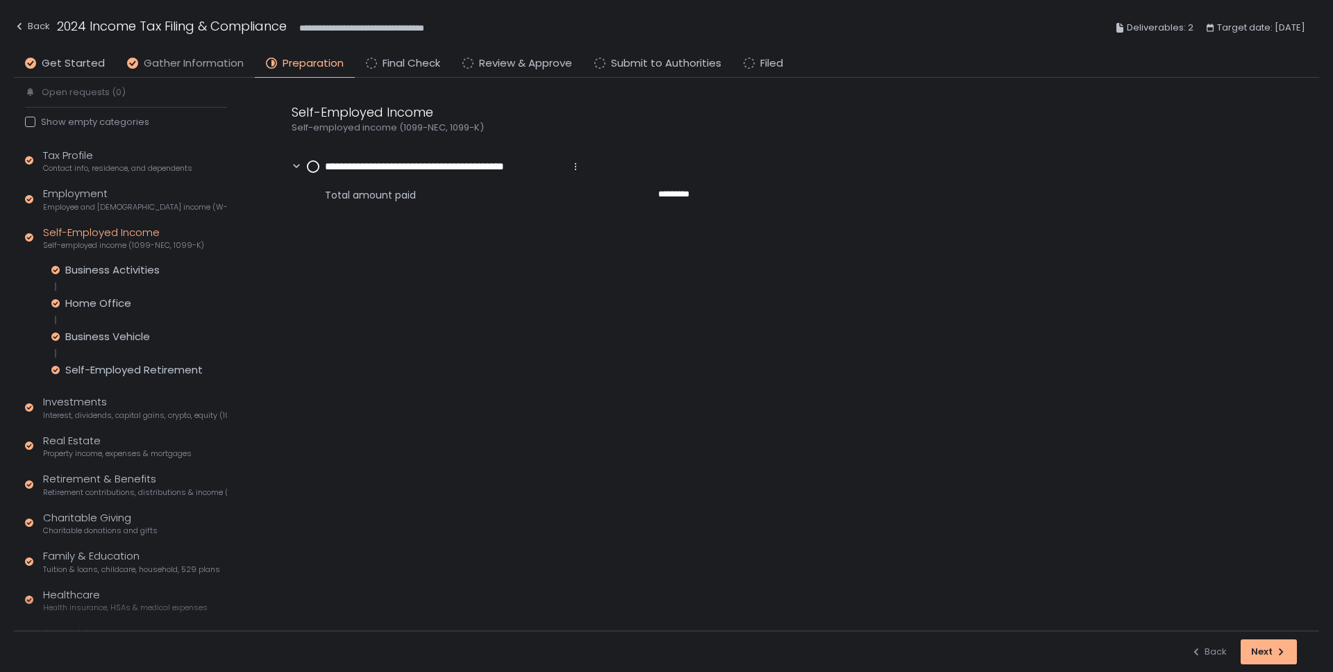
click at [167, 65] on span "Gather Information" at bounding box center [194, 64] width 100 height 16
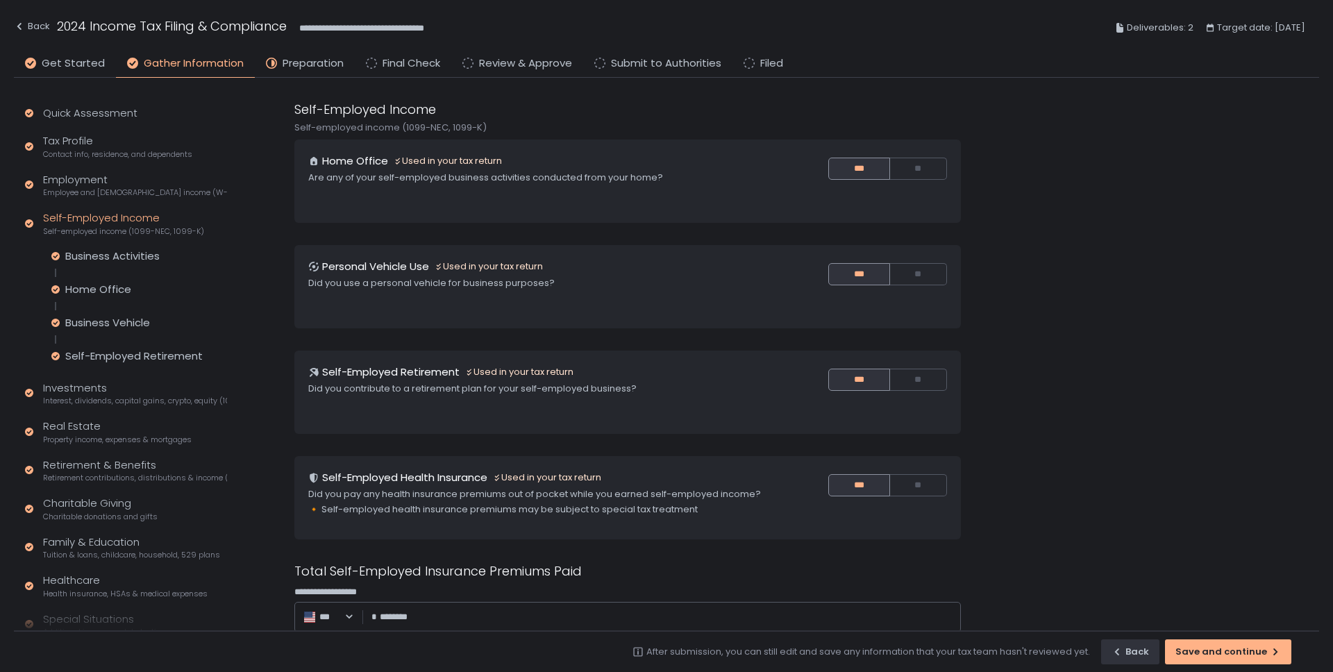
click at [82, 218] on div "Self-Employed Income Self-employed income (1099-NEC, 1099-K)" at bounding box center [123, 223] width 161 height 26
click at [56, 394] on div "Investments Interest, dividends, capital gains, crypto, equity (1099s, K-1s)" at bounding box center [135, 393] width 184 height 26
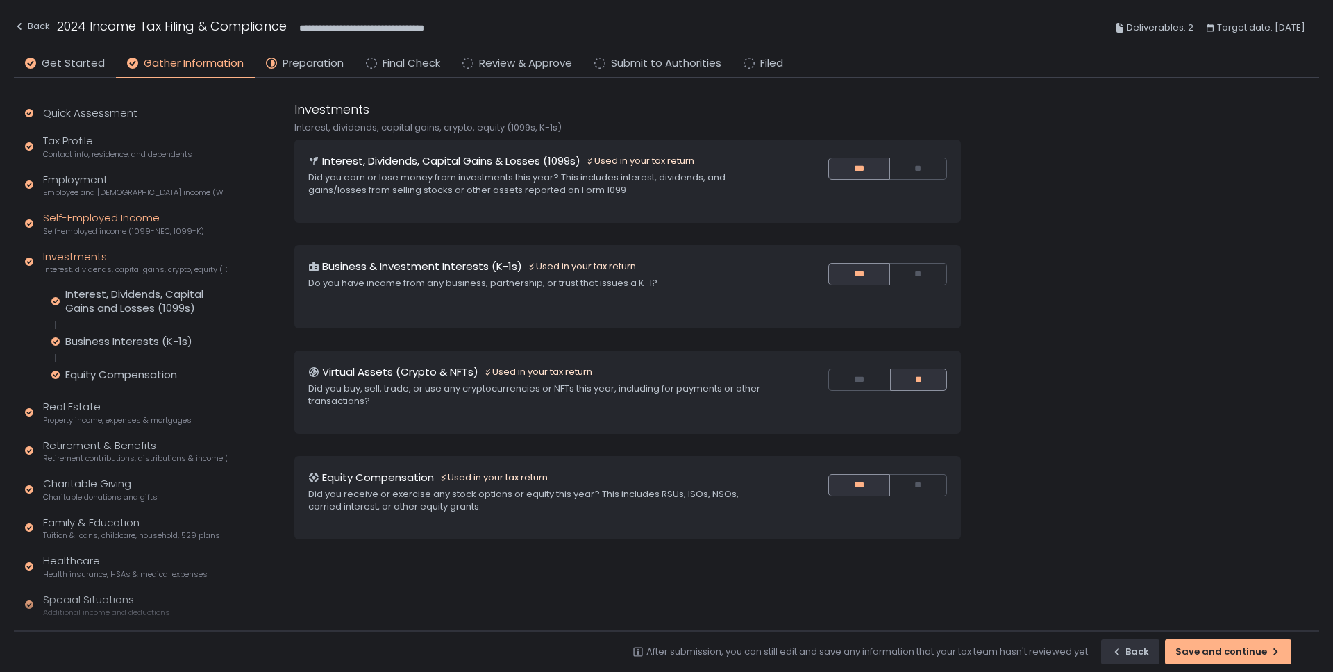
click at [69, 221] on div "Self-Employed Income Self-employed income (1099-NEC, 1099-K)" at bounding box center [123, 223] width 161 height 26
